Goal: Navigation & Orientation: Find specific page/section

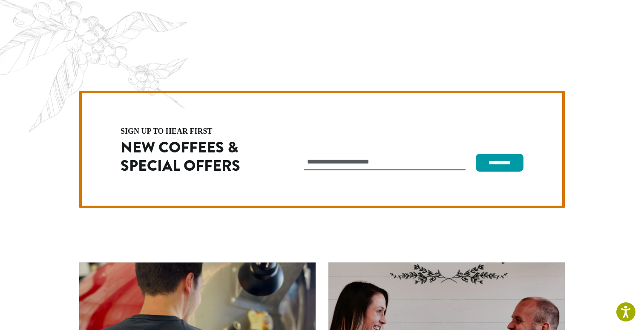
scroll to position [2406, 0]
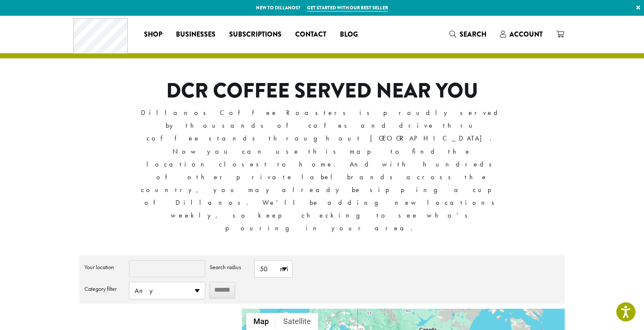
type input "*****"
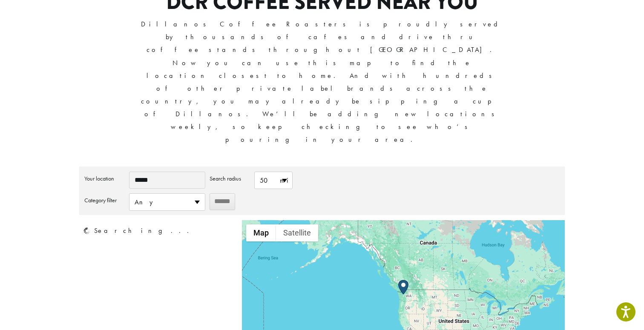
scroll to position [154, 0]
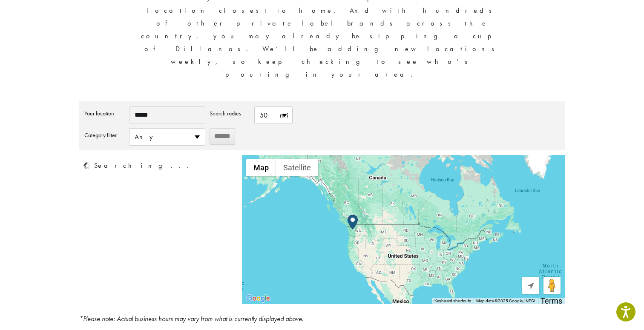
drag, startPoint x: 466, startPoint y: 154, endPoint x: 408, endPoint y: 152, distance: 57.9
click at [409, 155] on div at bounding box center [403, 229] width 323 height 149
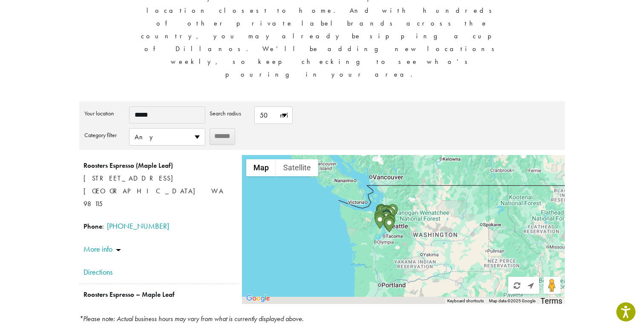
drag, startPoint x: 445, startPoint y: 156, endPoint x: 393, endPoint y: 103, distance: 74.7
click at [393, 155] on div at bounding box center [403, 229] width 323 height 149
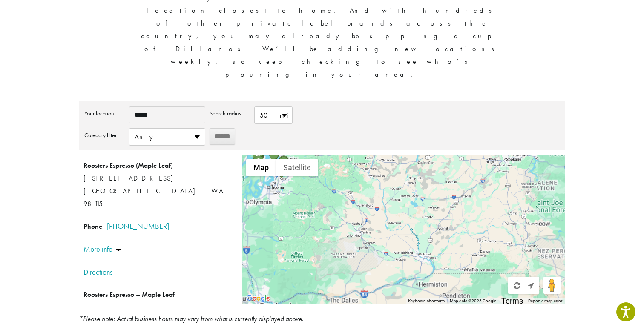
drag, startPoint x: 393, startPoint y: 103, endPoint x: 469, endPoint y: 163, distance: 96.8
click at [469, 163] on div at bounding box center [403, 229] width 323 height 149
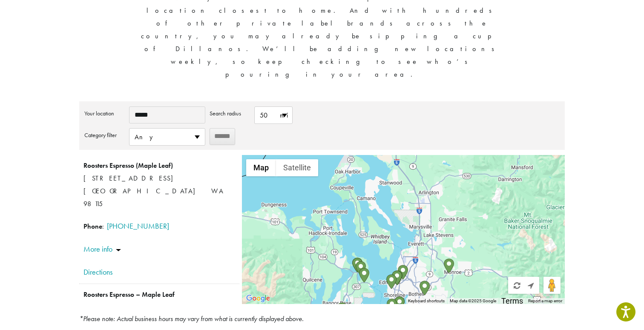
drag, startPoint x: 428, startPoint y: 157, endPoint x: 419, endPoint y: 37, distance: 119.9
click at [419, 101] on div "**********" at bounding box center [321, 202] width 485 height 203
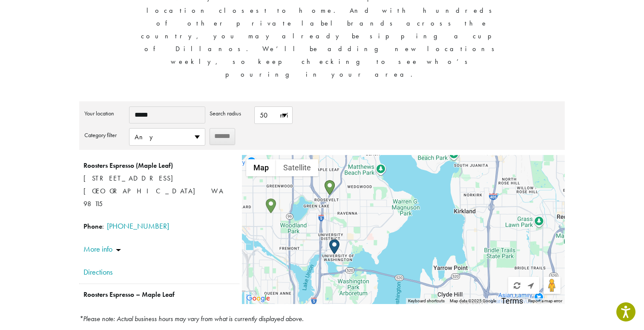
click at [333, 180] on img "Roosters Espresso – Maple Leaf" at bounding box center [329, 187] width 10 height 15
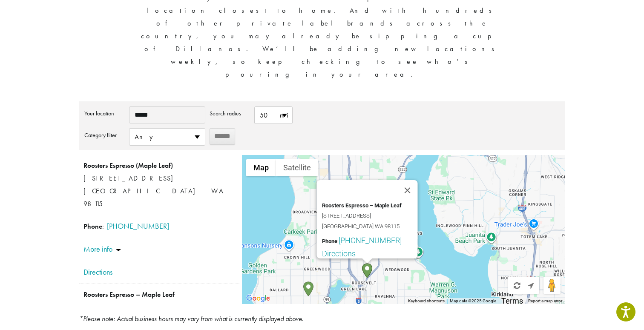
drag, startPoint x: 436, startPoint y: 118, endPoint x: 528, endPoint y: 120, distance: 92.4
click at [528, 155] on div "Roosters Espresso – Maple Leaf 7809 Lake City Way NE Seattle WA 98115 Phone : (…" at bounding box center [403, 229] width 323 height 149
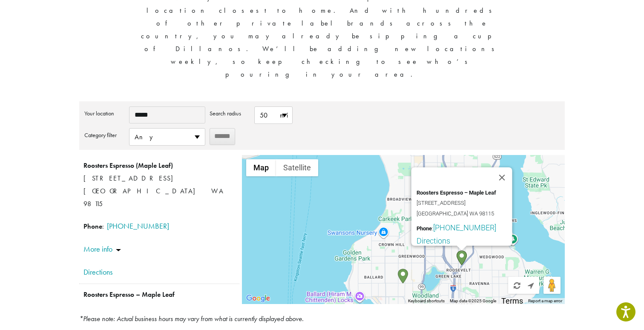
drag, startPoint x: 407, startPoint y: 166, endPoint x: 373, endPoint y: 97, distance: 77.1
click at [373, 155] on div "Roosters Espresso – Maple Leaf 7809 Lake City Way NE Seattle WA 98115 Phone : (…" at bounding box center [403, 229] width 323 height 149
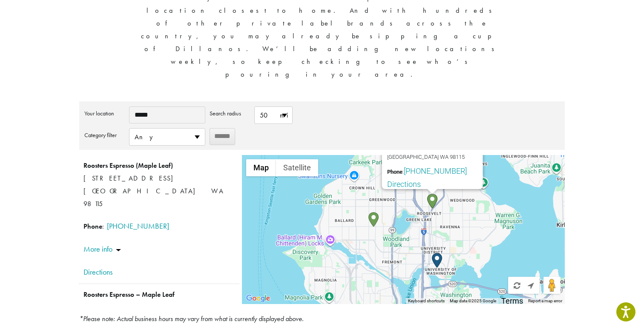
click at [372, 212] on img "Café Bambino" at bounding box center [373, 219] width 10 height 15
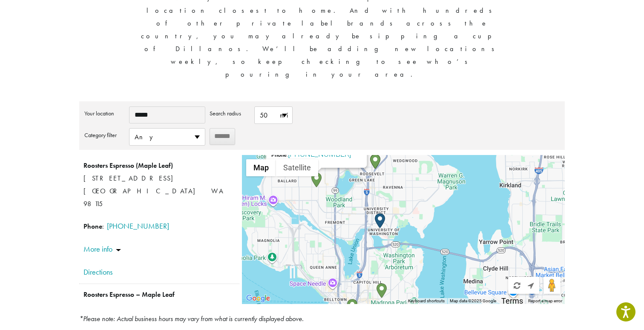
drag, startPoint x: 485, startPoint y: 176, endPoint x: 414, endPoint y: 71, distance: 126.6
click at [414, 155] on div "Café Bambino 405 NW 65th St Seattle WA 98117 Phone : (206) 706-4934 Directions …" at bounding box center [403, 229] width 323 height 149
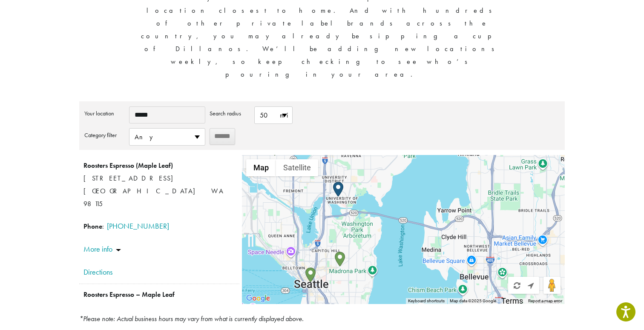
click at [339, 252] on img "KB Espresso" at bounding box center [340, 259] width 10 height 15
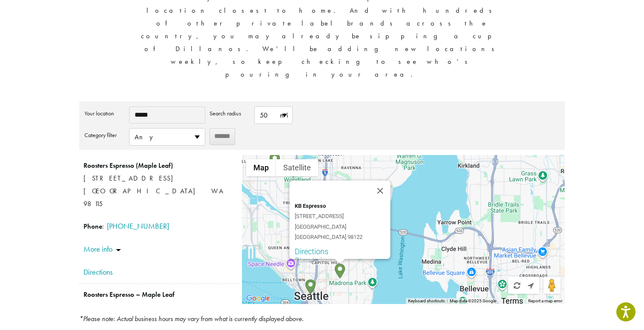
click at [372, 195] on div "KB Espresso 1701 E Madison Street Seattle WA 98122 Directions Street view Zoom …" at bounding box center [403, 229] width 323 height 149
